Goal: Navigation & Orientation: Find specific page/section

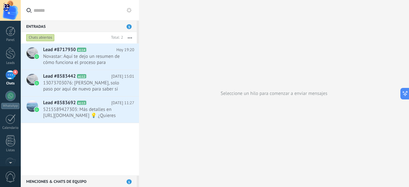
click at [11, 76] on div "4" at bounding box center [10, 74] width 10 height 9
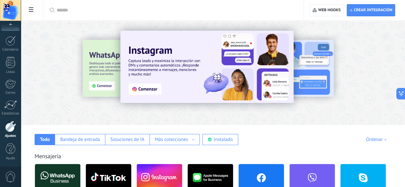
click at [8, 131] on div at bounding box center [10, 126] width 11 height 11
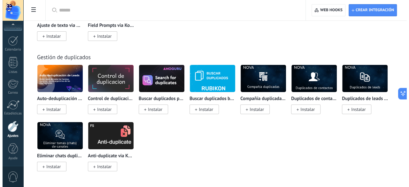
scroll to position [2966, 0]
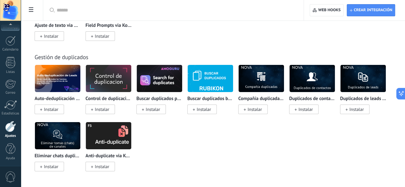
click at [11, 128] on div at bounding box center [10, 126] width 11 height 11
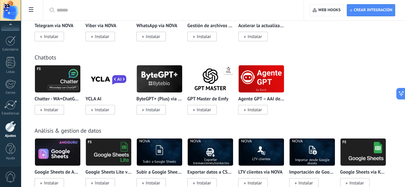
scroll to position [1380, 0]
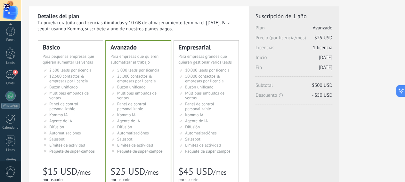
scroll to position [83, 0]
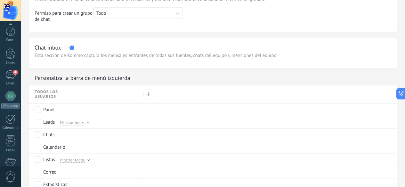
scroll to position [78, 0]
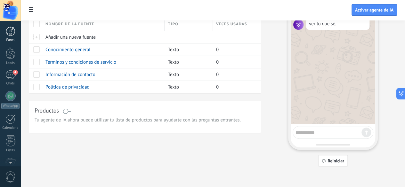
click at [12, 34] on div at bounding box center [11, 32] width 10 height 10
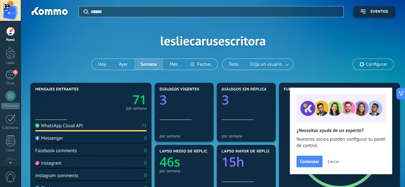
click at [366, 67] on span "Configurar" at bounding box center [372, 64] width 41 height 11
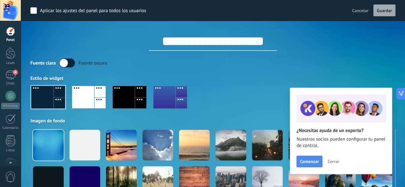
click at [100, 35] on div "**********" at bounding box center [212, 36] width 365 height 30
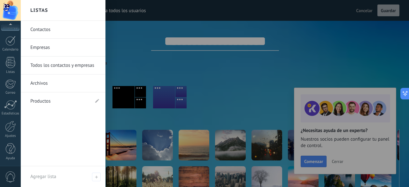
click at [47, 28] on link "Contactos" at bounding box center [64, 30] width 69 height 18
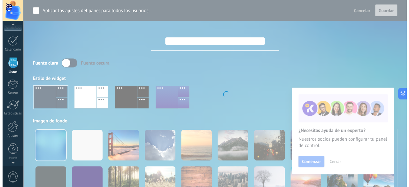
scroll to position [39, 0]
